Goal: Information Seeking & Learning: Learn about a topic

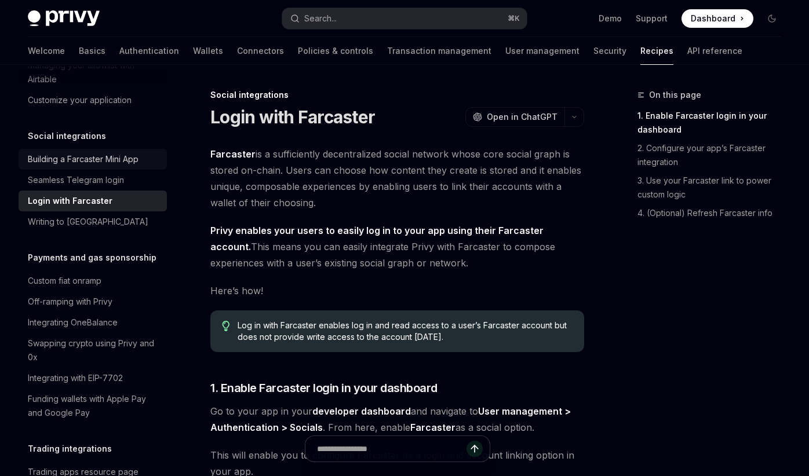
click at [63, 166] on div "Building a Farcaster Mini App" at bounding box center [83, 159] width 111 height 14
type textarea "*"
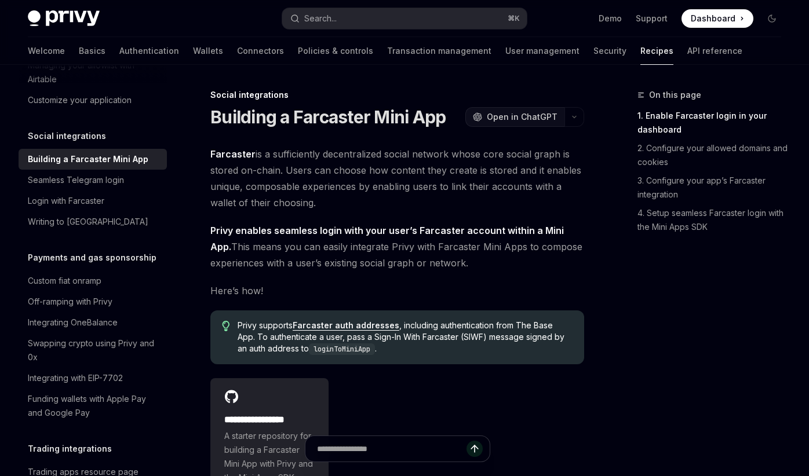
click at [521, 119] on span "Open in ChatGPT" at bounding box center [522, 117] width 71 height 12
click at [495, 117] on span "Open in ChatGPT" at bounding box center [522, 117] width 71 height 12
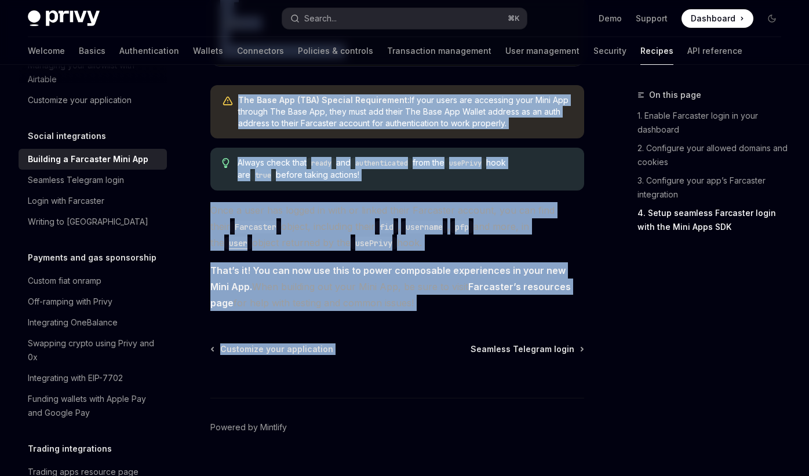
scroll to position [1993, 0]
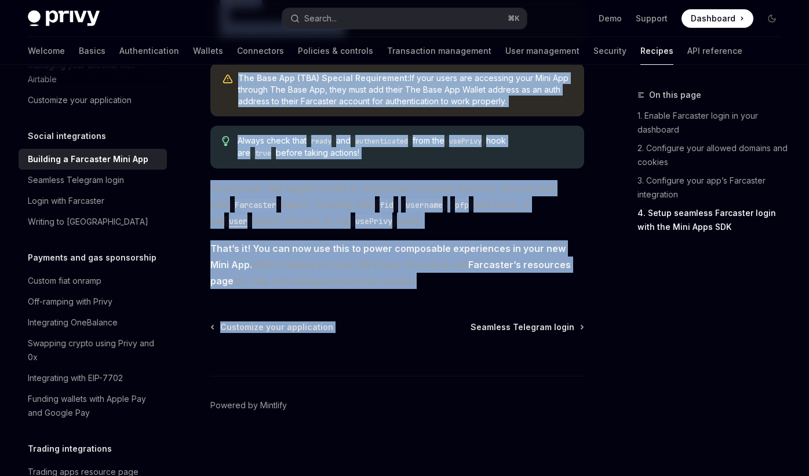
drag, startPoint x: 210, startPoint y: 146, endPoint x: 468, endPoint y: 285, distance: 292.8
copy div "**********"
